Goal: Navigation & Orientation: Find specific page/section

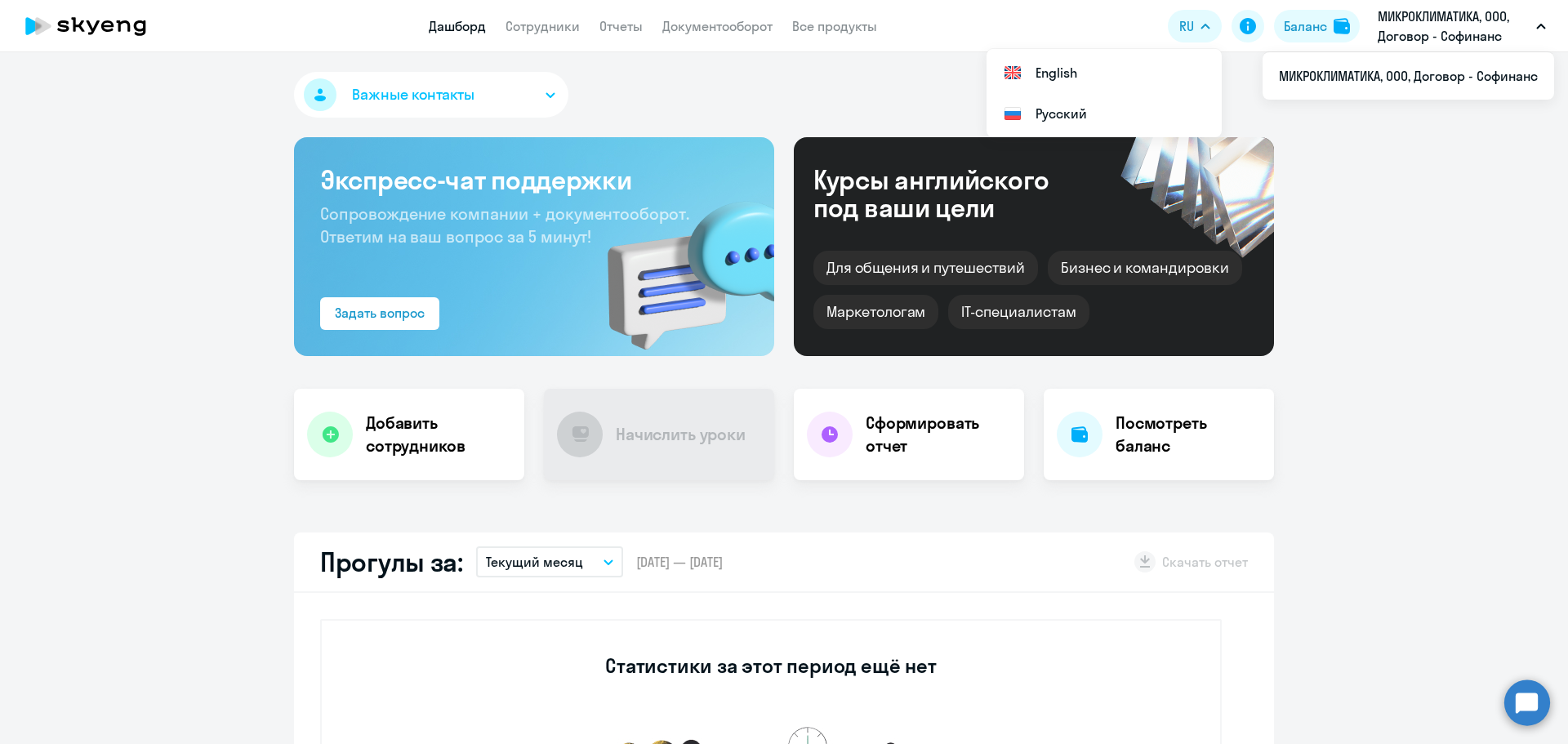
click at [1467, 28] on p "МИКРОКЛИМАТИКА, ООО, Договор - Софинанс" at bounding box center [1453, 26] width 152 height 39
click at [753, 26] on link "Документооборот" at bounding box center [718, 26] width 110 height 16
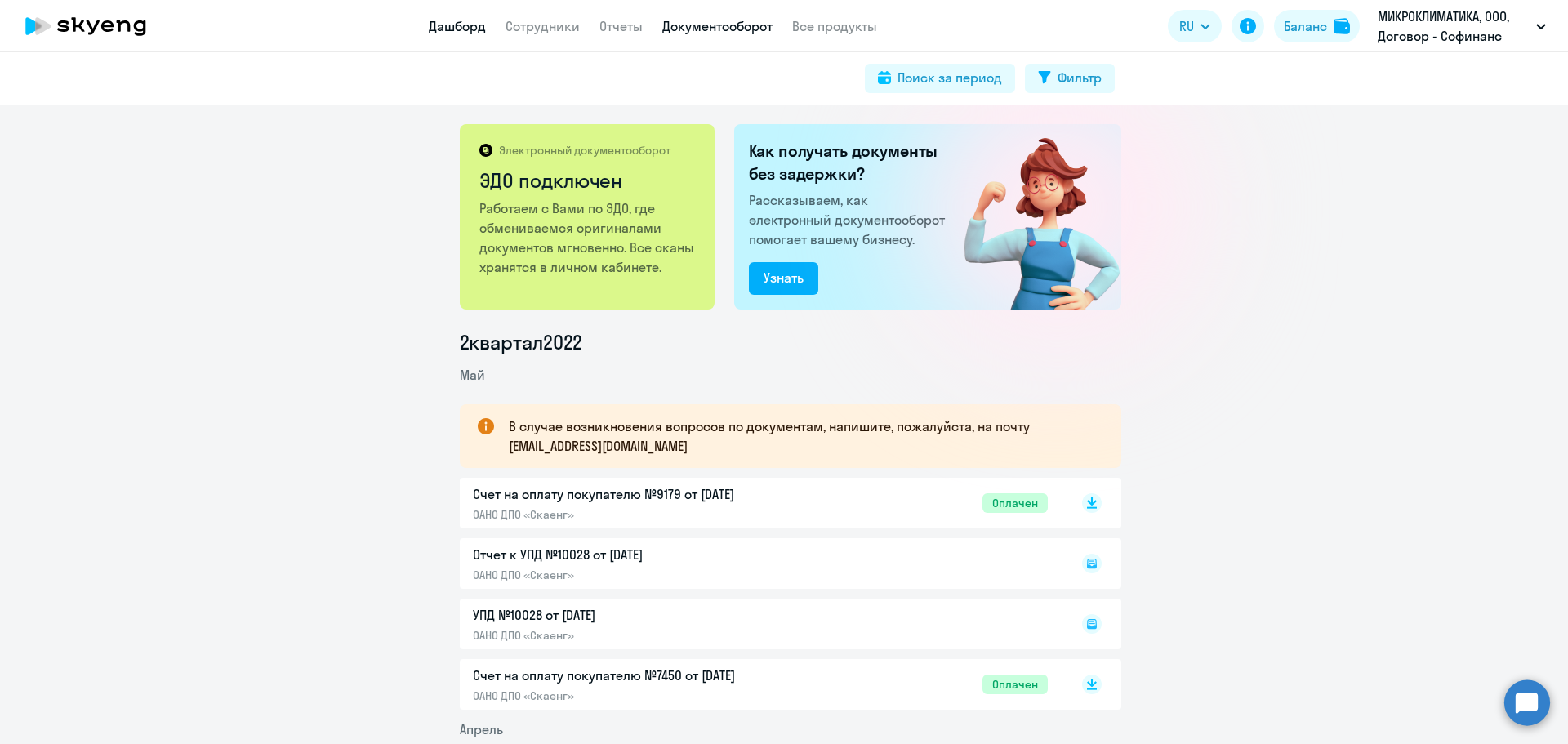
click at [456, 31] on link "Дашборд" at bounding box center [457, 26] width 57 height 16
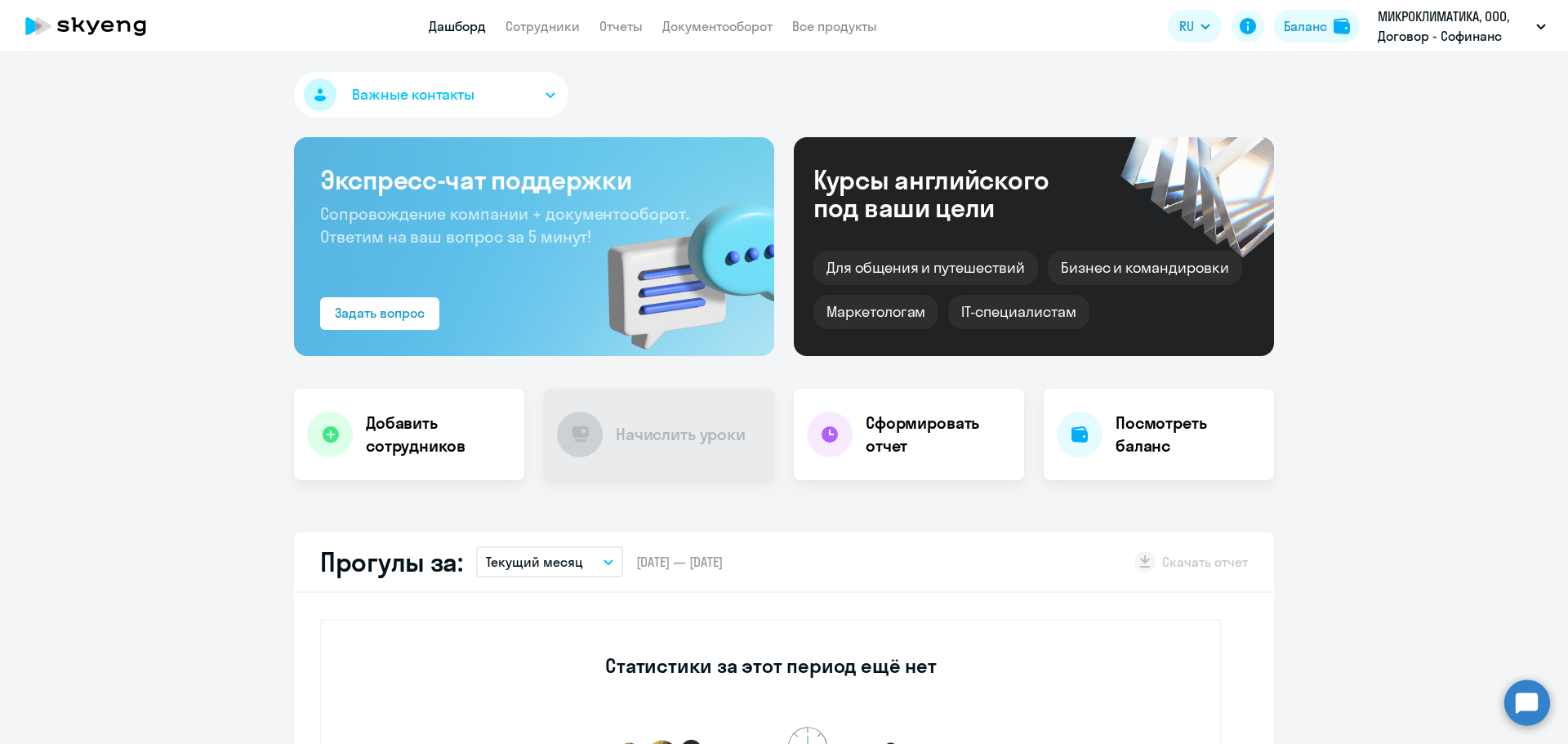
click at [545, 90] on button "Важные контакты" at bounding box center [431, 95] width 274 height 46
